Goal: Find specific page/section: Find specific page/section

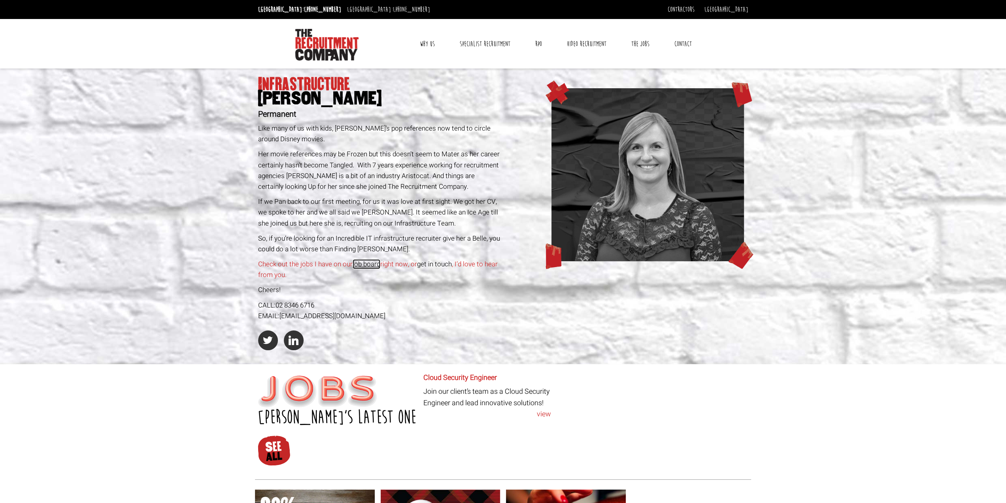
click at [365, 268] on link "job board" at bounding box center [367, 264] width 28 height 10
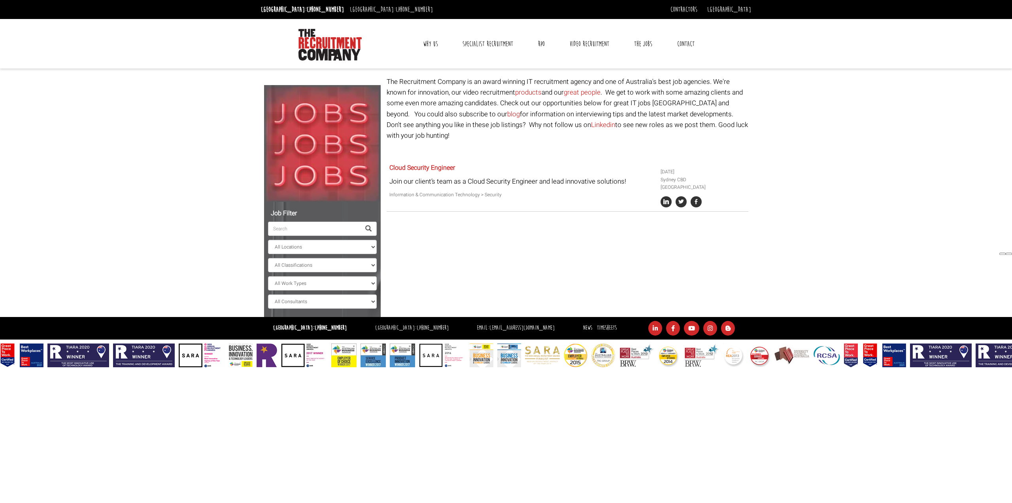
select select "[PERSON_NAME]"
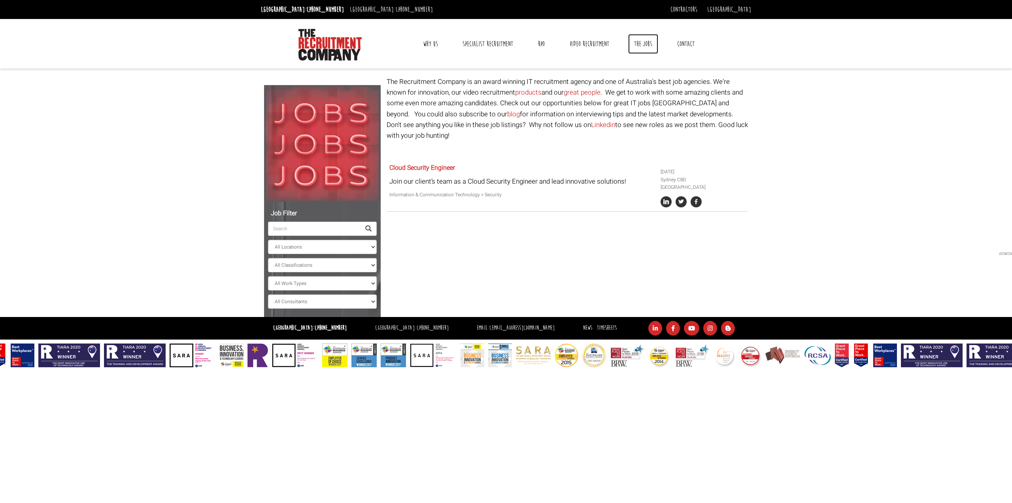
click at [645, 43] on link "The Jobs" at bounding box center [643, 44] width 30 height 20
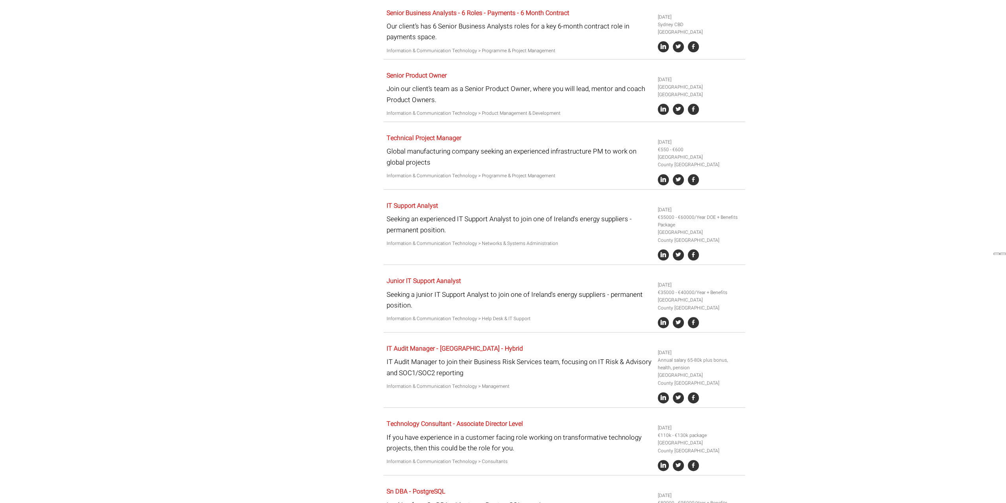
scroll to position [830, 0]
